Goal: Transaction & Acquisition: Subscribe to service/newsletter

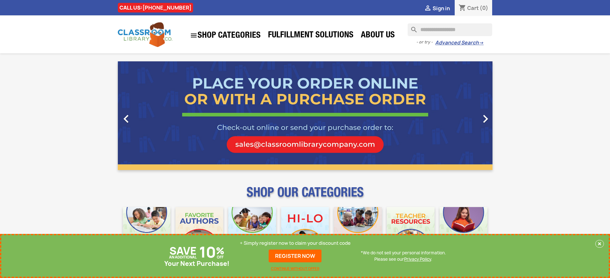
click at [295, 244] on p "+ Simply register now to claim your discount code" at bounding box center [295, 243] width 111 height 6
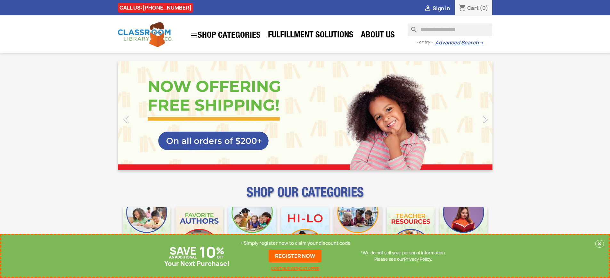
click at [295, 244] on p "+ Simply register now to claim your discount code" at bounding box center [295, 243] width 111 height 6
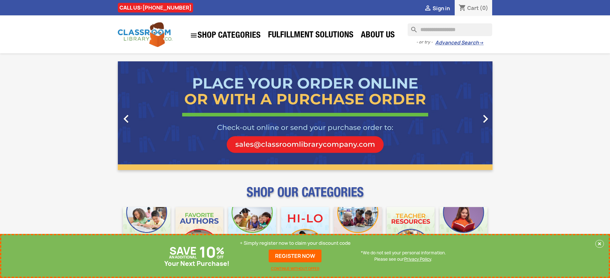
click at [295, 244] on p "+ Simply register now to claim your discount code" at bounding box center [295, 243] width 111 height 6
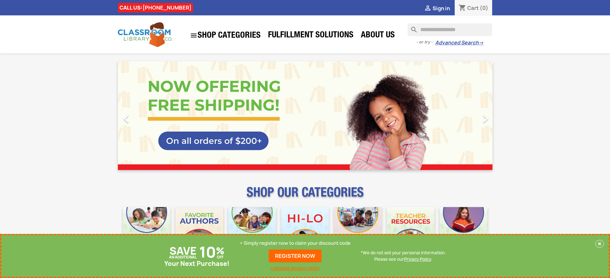
click at [295, 244] on p "+ Simply register now to claim your discount code" at bounding box center [295, 243] width 111 height 6
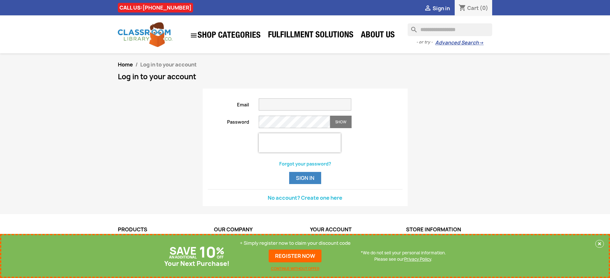
click at [295, 244] on p "+ Simply register now to claim your discount code" at bounding box center [295, 243] width 111 height 6
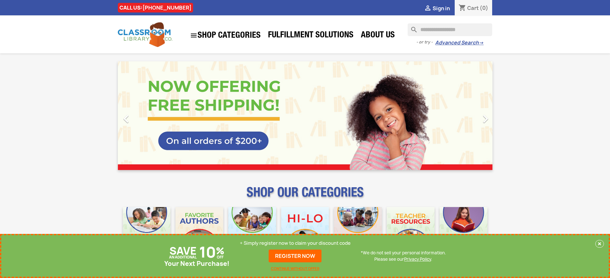
click at [295, 244] on p "+ Simply register now to claim your discount code" at bounding box center [295, 243] width 111 height 6
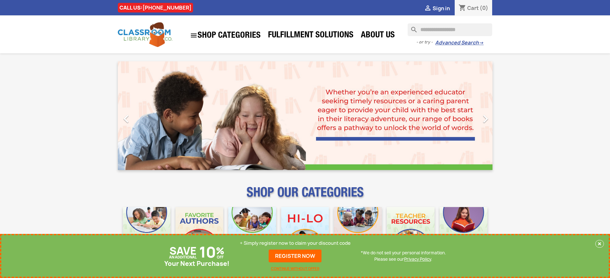
click at [295, 244] on p "+ Simply register now to claim your discount code" at bounding box center [295, 243] width 111 height 6
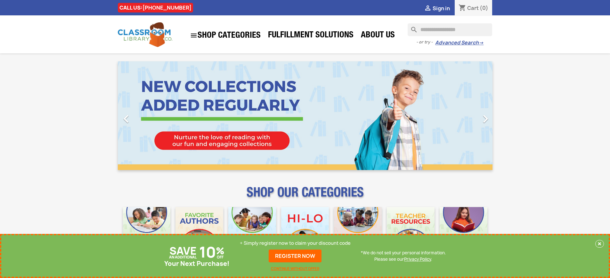
click at [295, 244] on p "+ Simply register now to claim your discount code" at bounding box center [295, 243] width 111 height 6
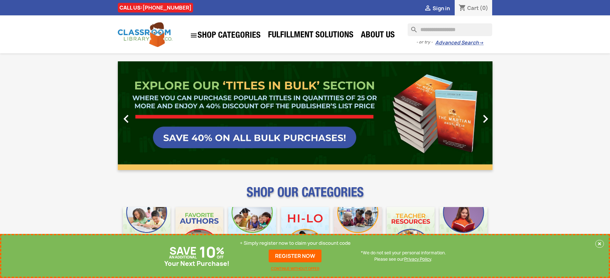
click at [295, 244] on p "+ Simply register now to claim your discount code" at bounding box center [295, 243] width 111 height 6
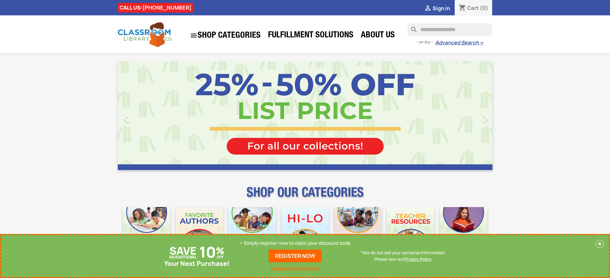
click at [295, 244] on p "+ Simply register now to claim your discount code" at bounding box center [295, 243] width 111 height 6
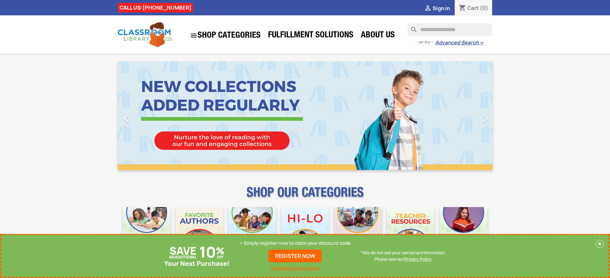
click at [295, 244] on p "+ Simply register now to claim your discount code" at bounding box center [295, 243] width 111 height 6
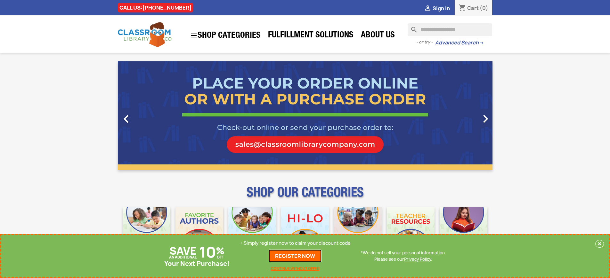
click at [295, 256] on link "REGISTER NOW" at bounding box center [294, 256] width 53 height 13
